Goal: Check status: Check status

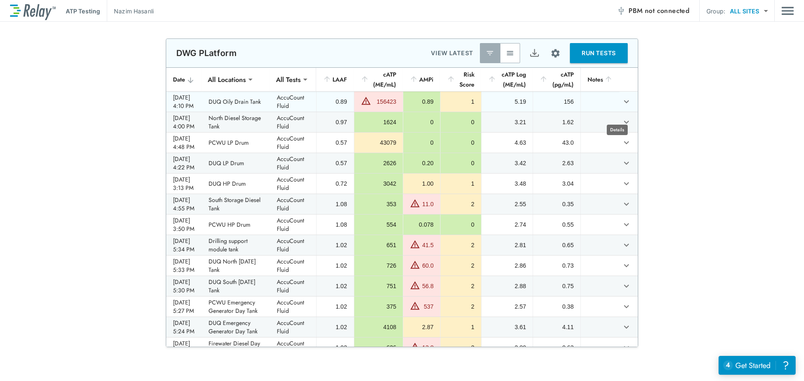
click at [621, 107] on icon "expand row" at bounding box center [626, 102] width 10 height 10
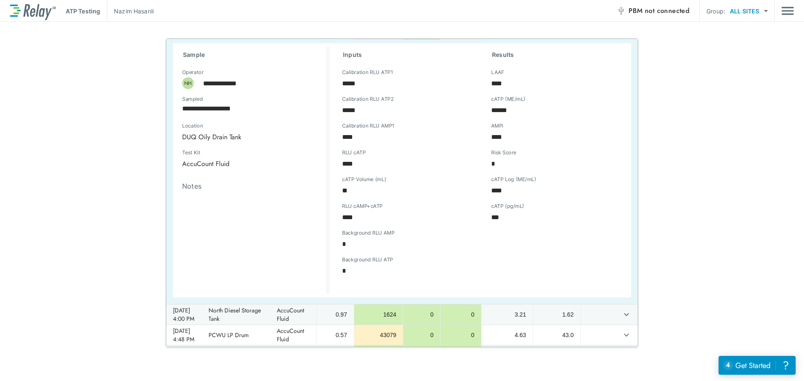
scroll to position [84, 0]
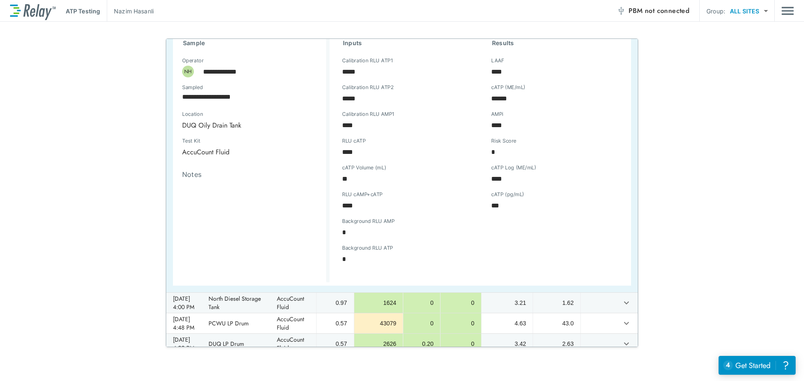
click at [707, 219] on div "**********" at bounding box center [402, 193] width 804 height 309
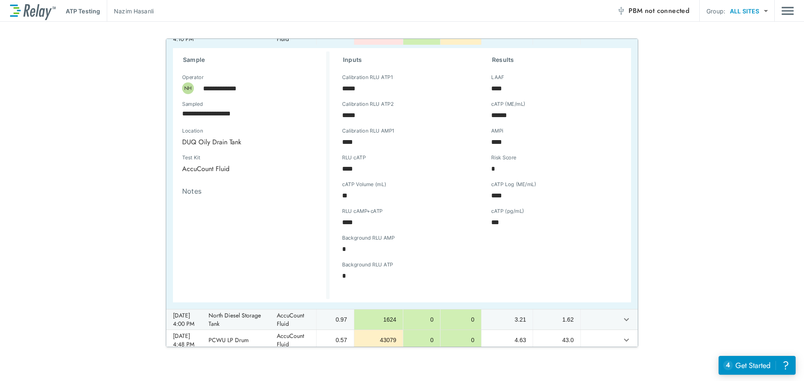
scroll to position [0, 0]
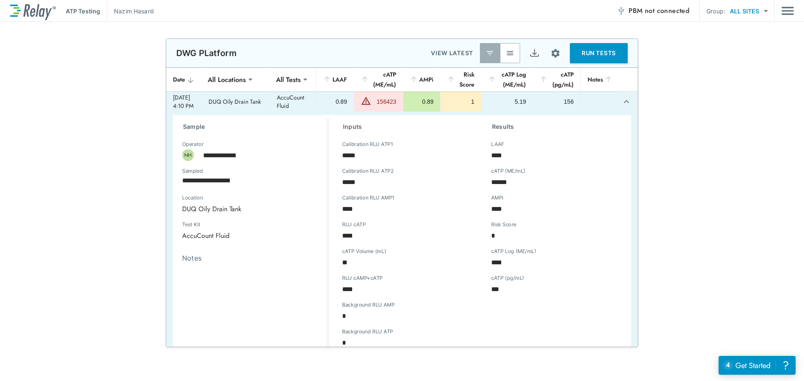
click at [621, 107] on icon "expand row" at bounding box center [626, 102] width 10 height 10
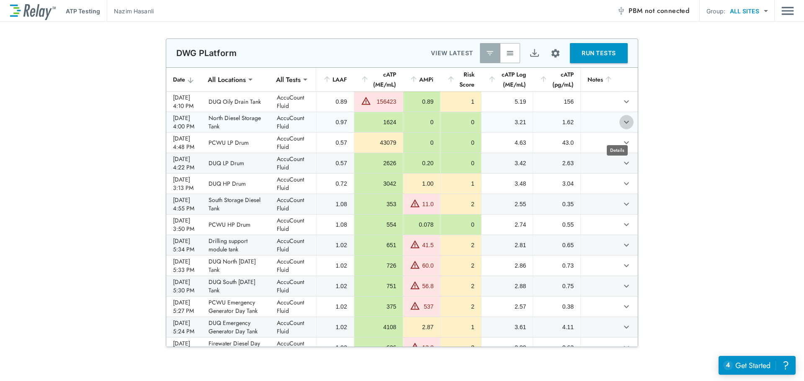
click at [621, 127] on icon "expand row" at bounding box center [626, 122] width 10 height 10
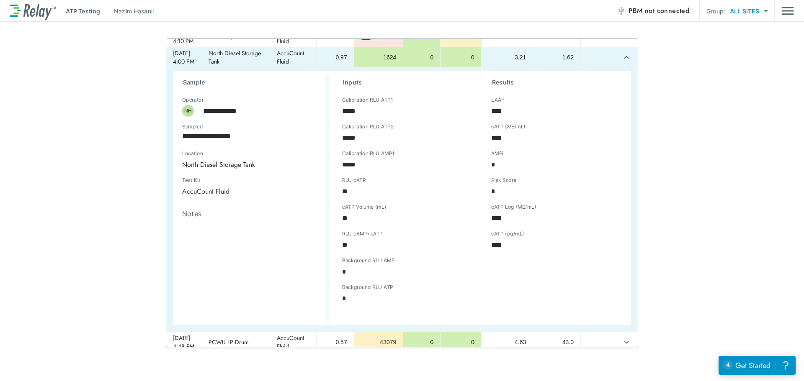
scroll to position [84, 0]
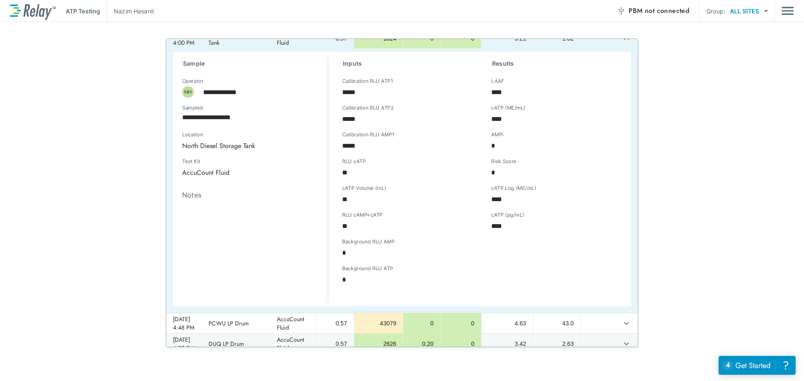
click at [621, 44] on icon "expand row" at bounding box center [626, 38] width 10 height 10
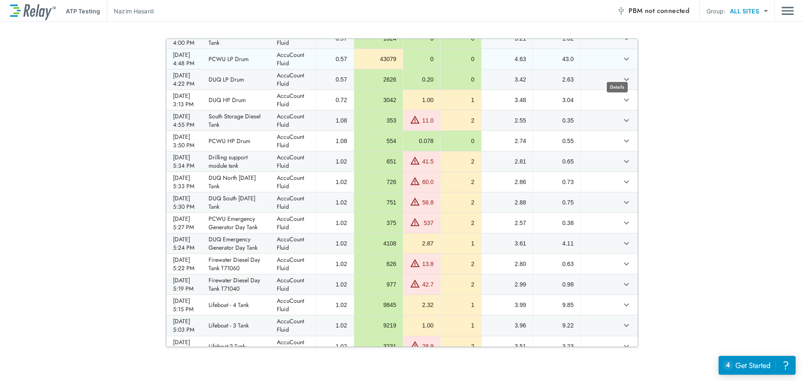
click at [621, 64] on icon "expand row" at bounding box center [626, 59] width 10 height 10
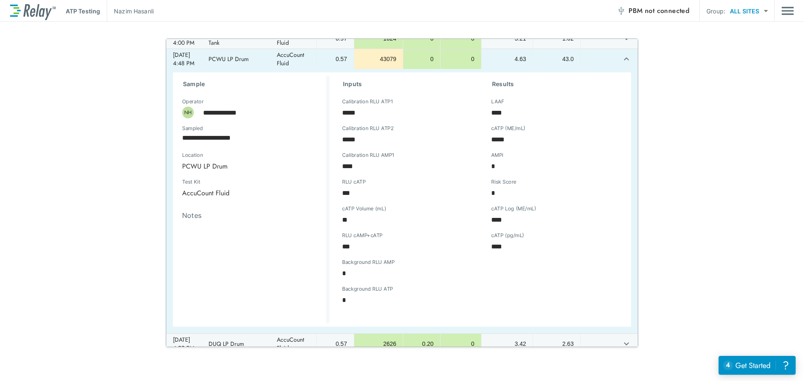
click at [619, 64] on button "expand row" at bounding box center [626, 59] width 14 height 14
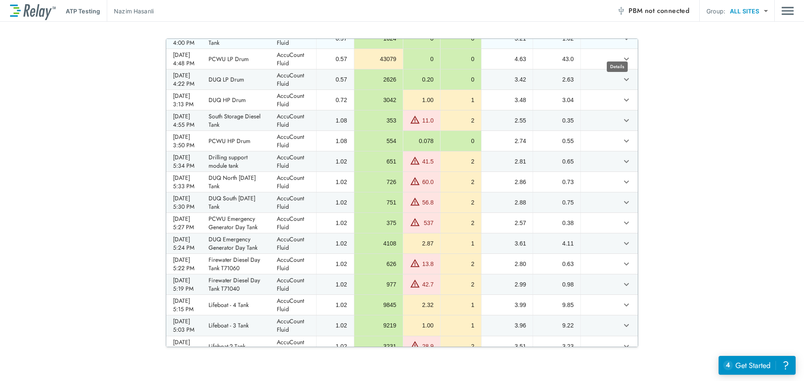
click at [621, 44] on icon "expand row" at bounding box center [626, 38] width 10 height 10
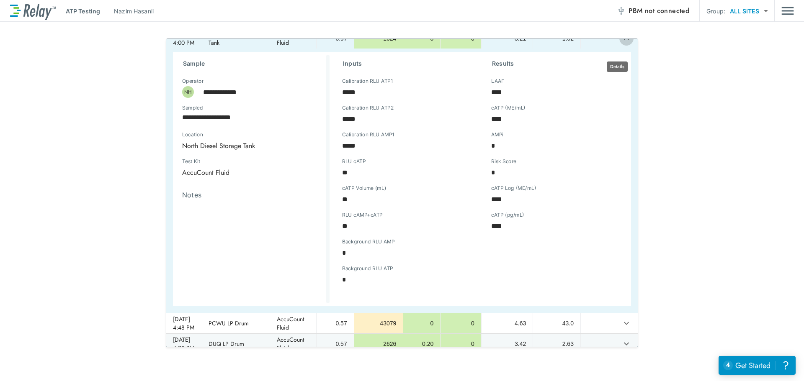
click at [621, 44] on icon "expand row" at bounding box center [626, 38] width 10 height 10
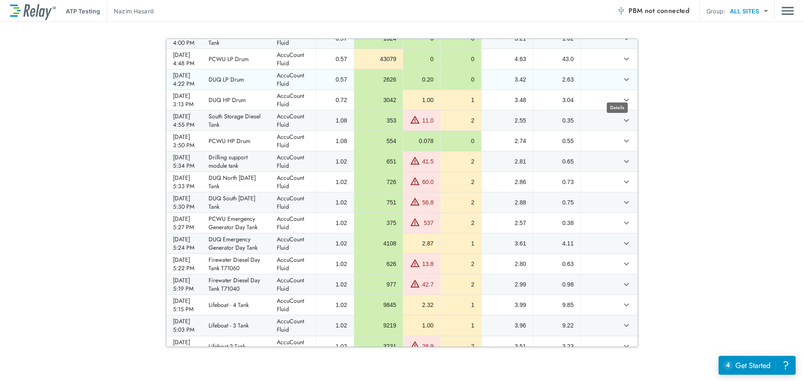
click at [621, 85] on icon "expand row" at bounding box center [626, 80] width 10 height 10
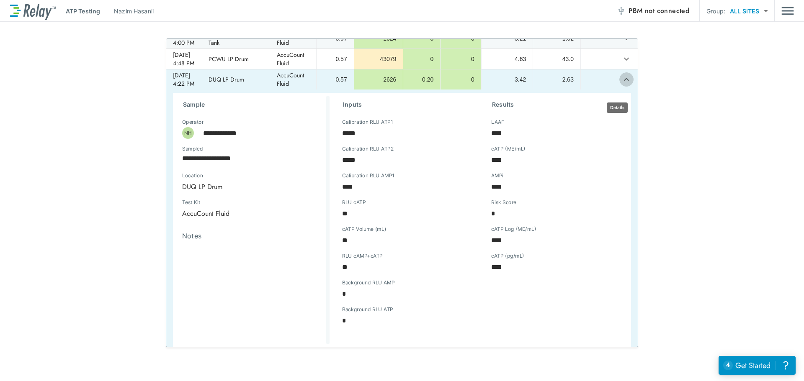
click at [621, 85] on icon "expand row" at bounding box center [626, 80] width 10 height 10
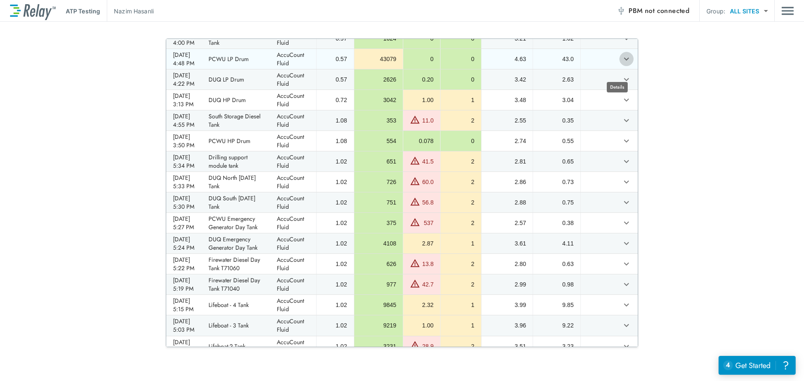
click at [621, 64] on icon "expand row" at bounding box center [626, 59] width 10 height 10
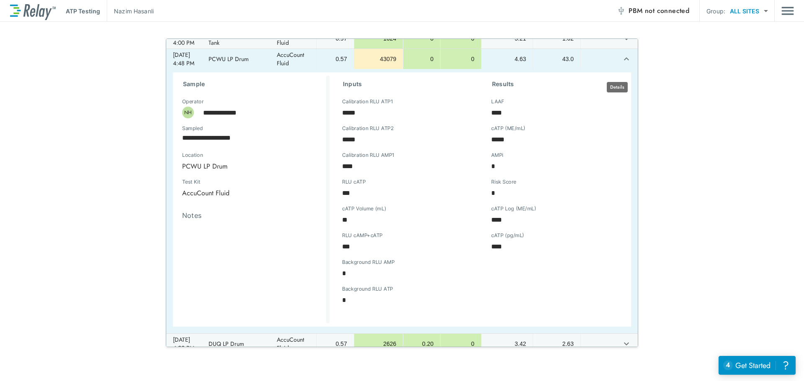
click at [621, 64] on icon "expand row" at bounding box center [626, 59] width 10 height 10
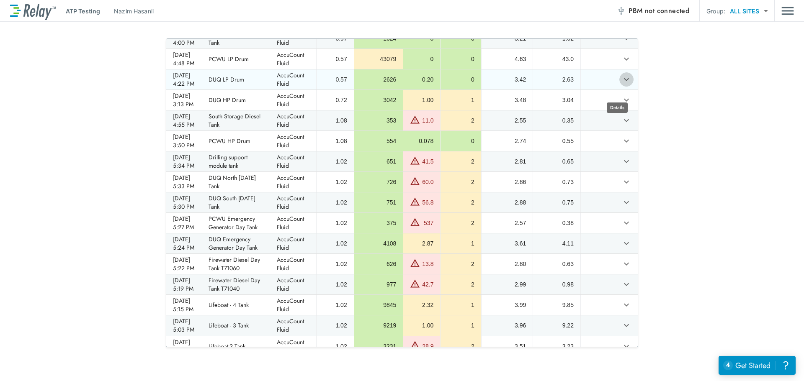
click at [621, 85] on icon "expand row" at bounding box center [626, 80] width 10 height 10
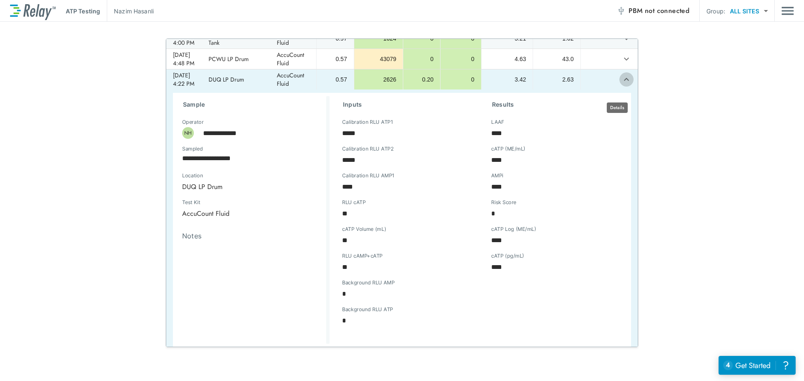
click at [621, 85] on icon "expand row" at bounding box center [626, 80] width 10 height 10
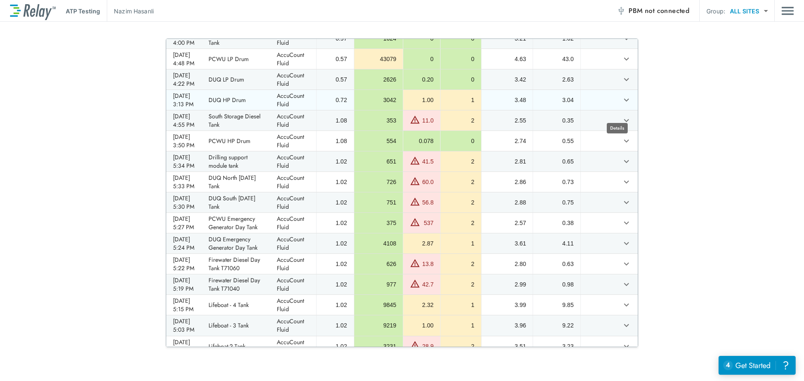
click at [624, 102] on icon "expand row" at bounding box center [626, 100] width 5 height 3
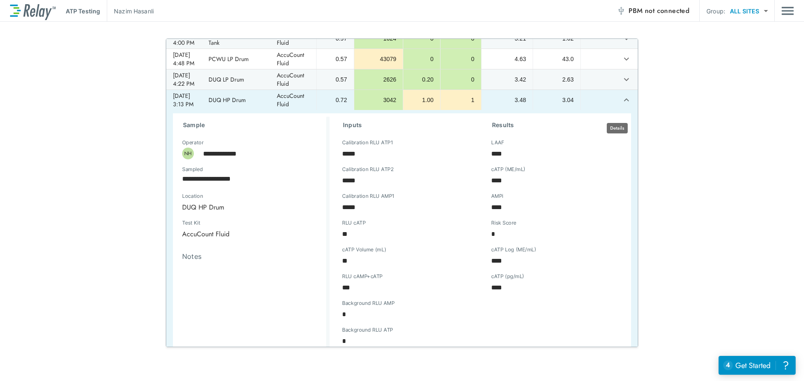
click at [621, 105] on icon "expand row" at bounding box center [626, 100] width 10 height 10
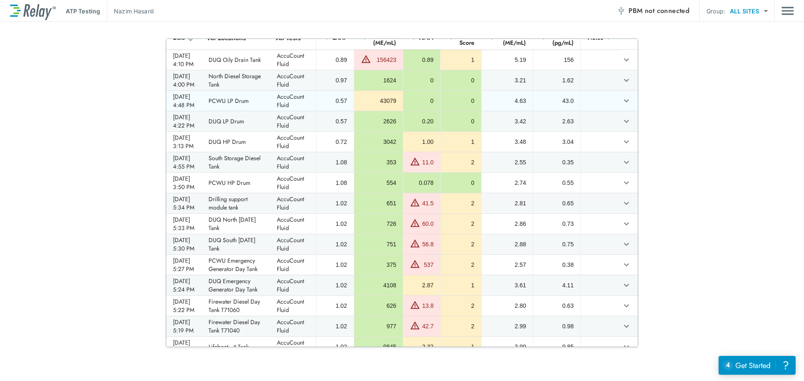
scroll to position [0, 0]
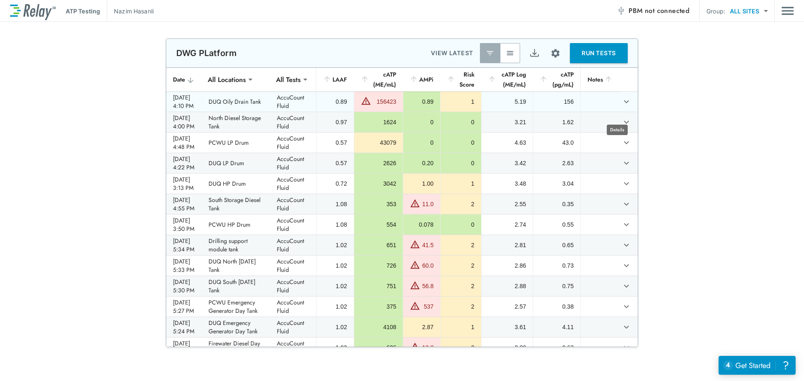
click at [621, 107] on icon "expand row" at bounding box center [626, 102] width 10 height 10
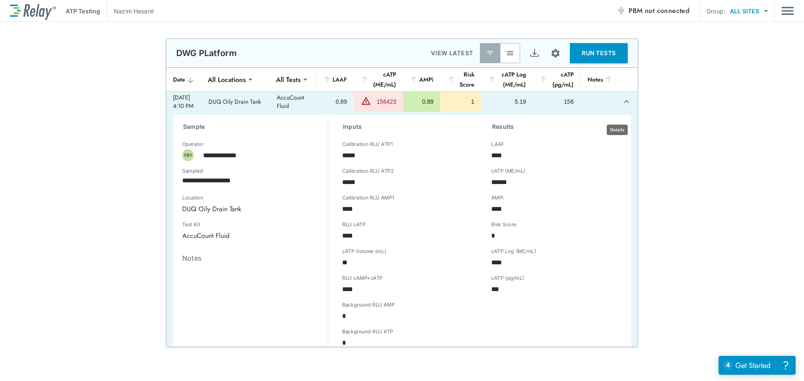
click at [621, 107] on icon "expand row" at bounding box center [626, 102] width 10 height 10
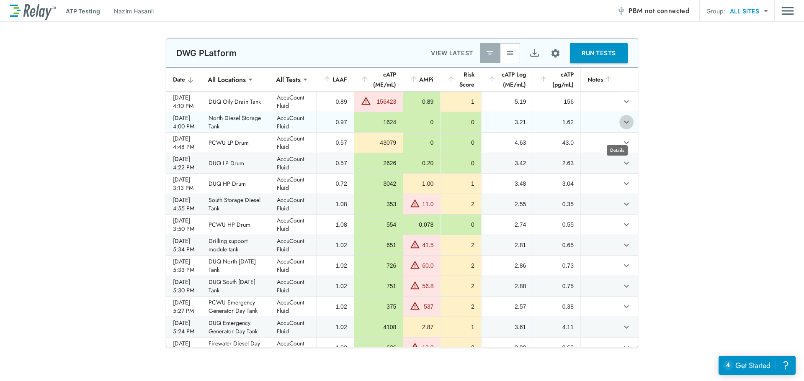
click at [621, 127] on icon "expand row" at bounding box center [626, 122] width 10 height 10
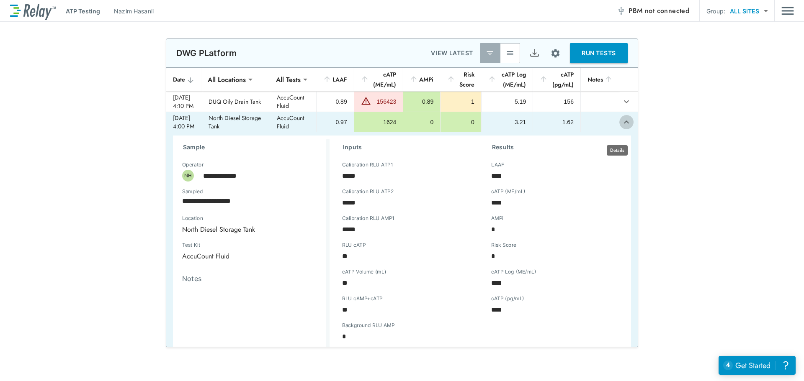
click at [621, 127] on icon "expand row" at bounding box center [626, 122] width 10 height 10
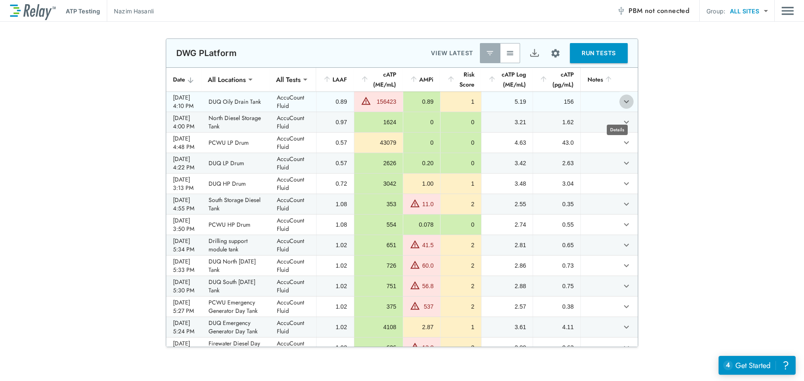
click at [621, 107] on icon "expand row" at bounding box center [626, 102] width 10 height 10
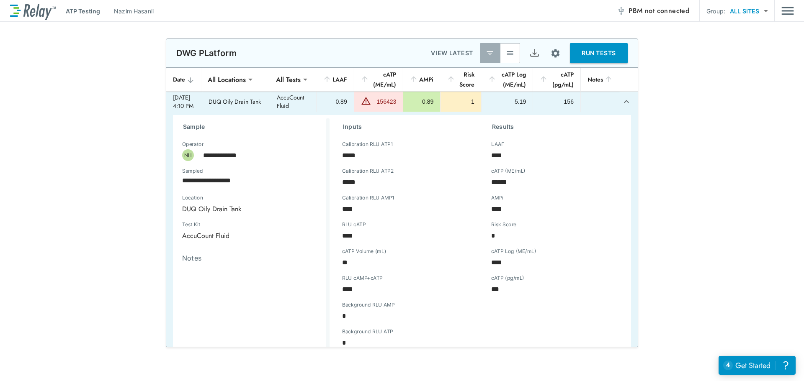
click at [698, 197] on div "**********" at bounding box center [402, 193] width 804 height 309
click at [621, 107] on icon "expand row" at bounding box center [626, 102] width 10 height 10
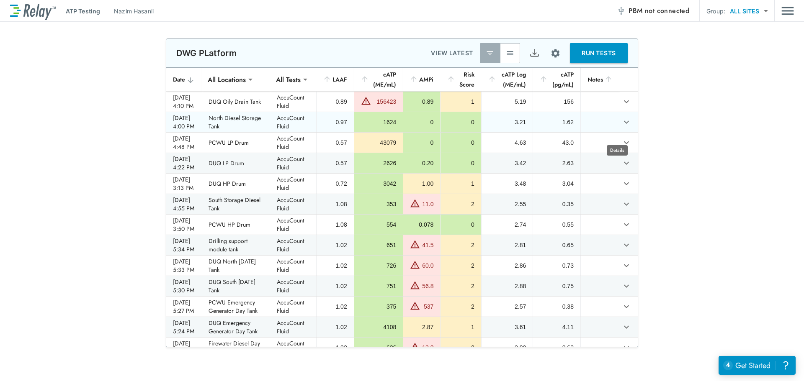
click at [621, 127] on icon "expand row" at bounding box center [626, 122] width 10 height 10
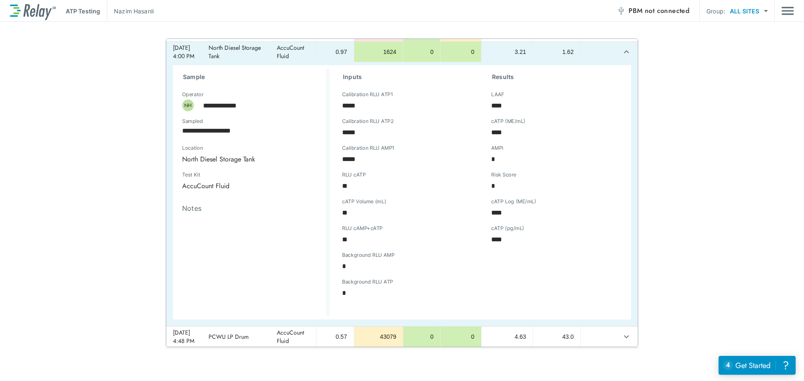
scroll to position [84, 0]
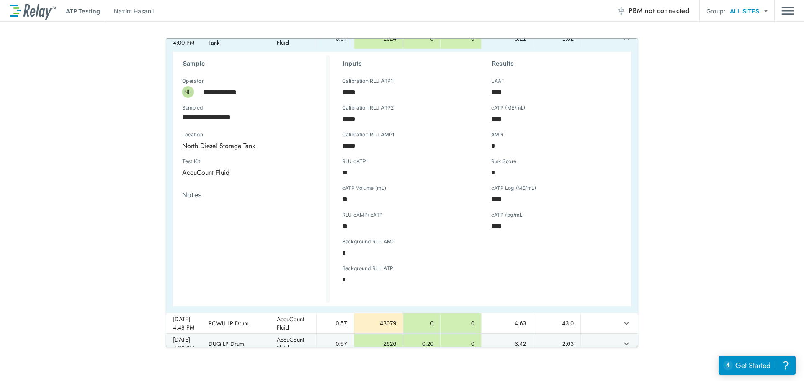
click at [336, 69] on div "Inputs Calibration RLU ATP1 ***** Calibration RLU ATP1 Calibration RLU ATP2 ***…" at bounding box center [404, 177] width 149 height 245
click at [621, 44] on icon "expand row" at bounding box center [626, 38] width 10 height 10
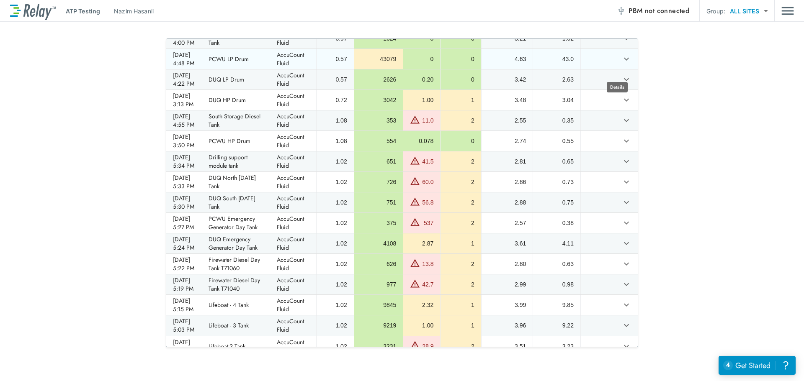
click at [621, 64] on icon "expand row" at bounding box center [626, 59] width 10 height 10
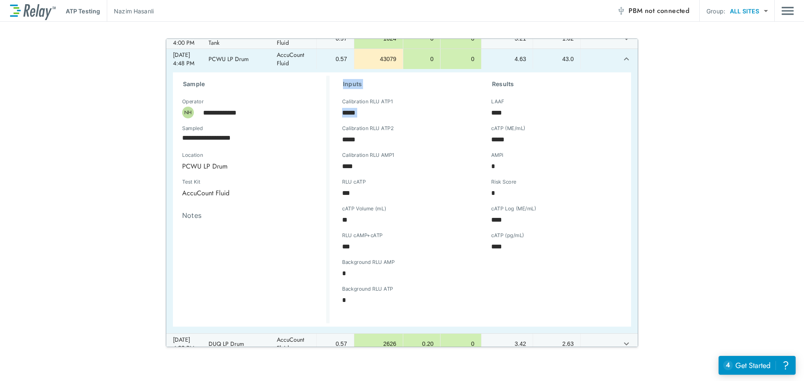
drag, startPoint x: 329, startPoint y: 86, endPoint x: 336, endPoint y: 160, distance: 74.5
click at [330, 161] on div "Inputs Calibration RLU ATP1 ***** Calibration RLU ATP1 Calibration RLU ATP2 ***…" at bounding box center [404, 198] width 149 height 245
click at [456, 315] on div "Background RLU ATP * Background RLU ATP" at bounding box center [404, 303] width 136 height 27
click at [721, 170] on div "**********" at bounding box center [402, 193] width 804 height 309
click at [624, 60] on icon "expand row" at bounding box center [626, 58] width 5 height 3
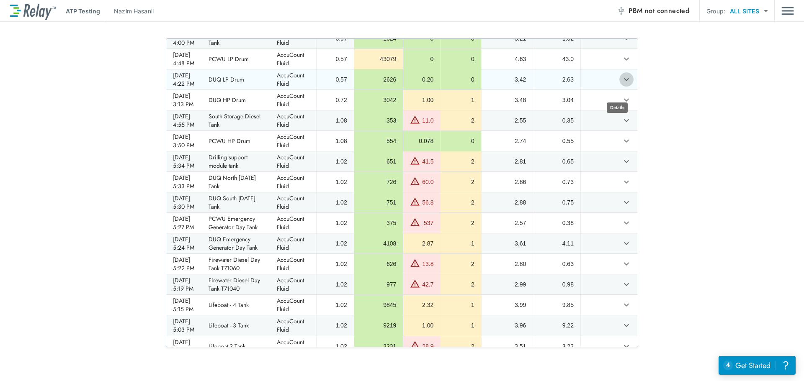
click at [621, 85] on icon "expand row" at bounding box center [626, 80] width 10 height 10
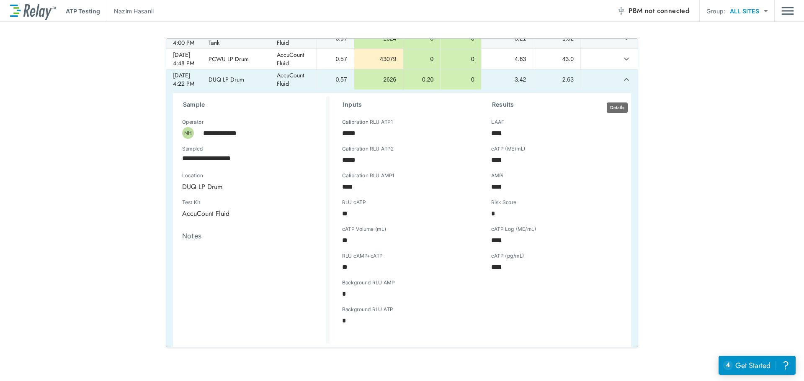
click at [621, 85] on icon "expand row" at bounding box center [626, 80] width 10 height 10
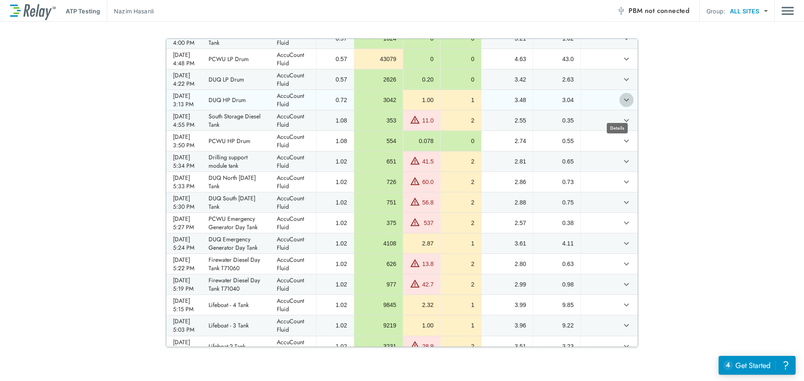
click at [621, 105] on icon "expand row" at bounding box center [626, 100] width 10 height 10
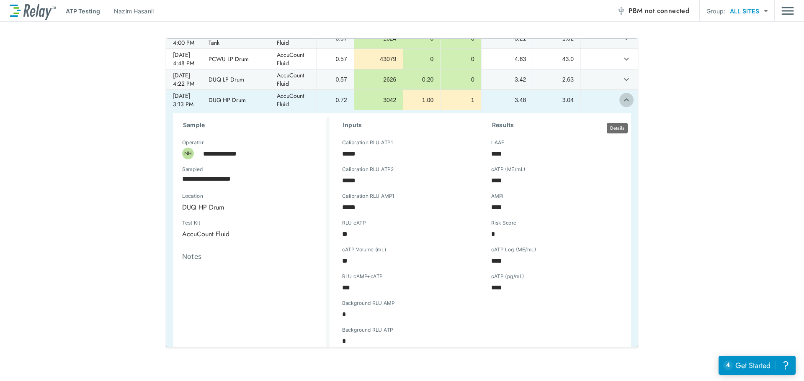
click at [621, 105] on icon "expand row" at bounding box center [626, 100] width 10 height 10
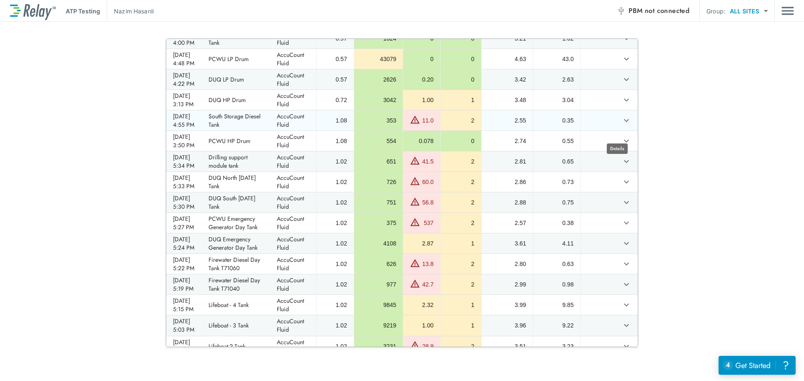
click at [621, 126] on icon "expand row" at bounding box center [626, 121] width 10 height 10
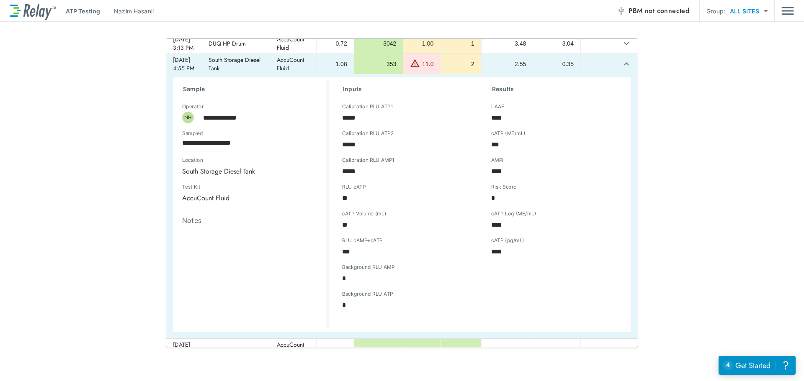
scroll to position [126, 0]
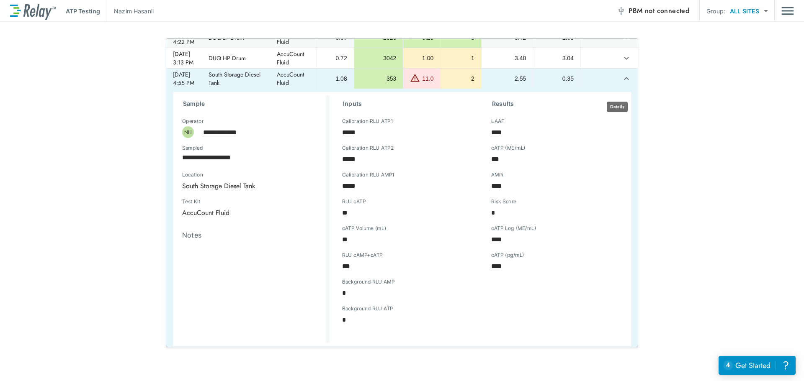
click at [624, 80] on icon "expand row" at bounding box center [626, 78] width 5 height 3
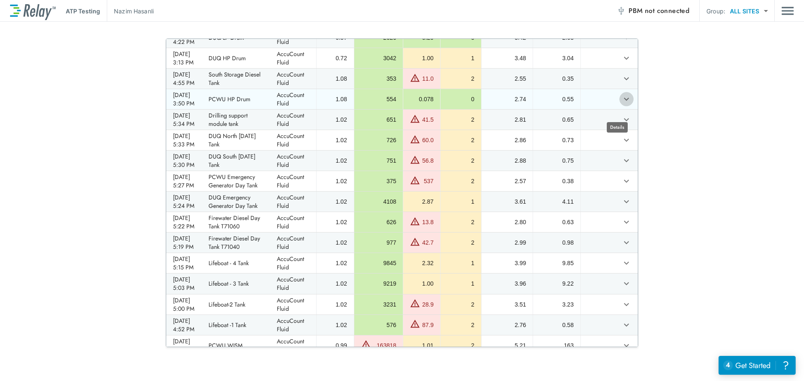
click at [621, 104] on icon "expand row" at bounding box center [626, 99] width 10 height 10
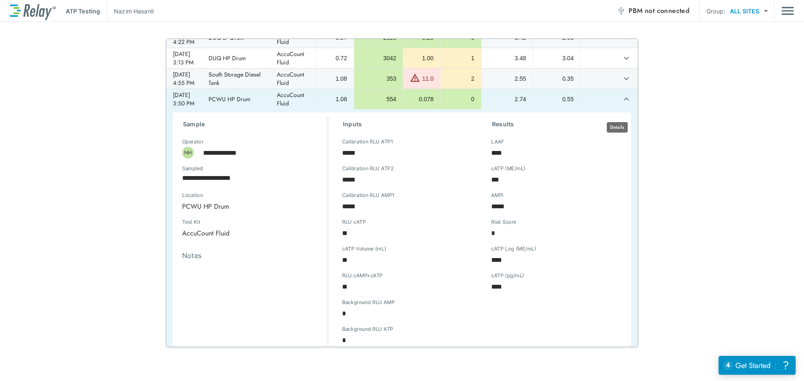
click at [621, 104] on icon "expand row" at bounding box center [626, 99] width 10 height 10
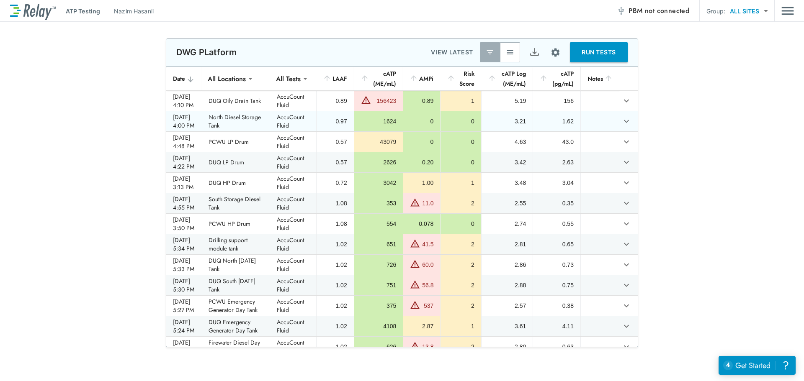
scroll to position [0, 0]
